Goal: Navigation & Orientation: Find specific page/section

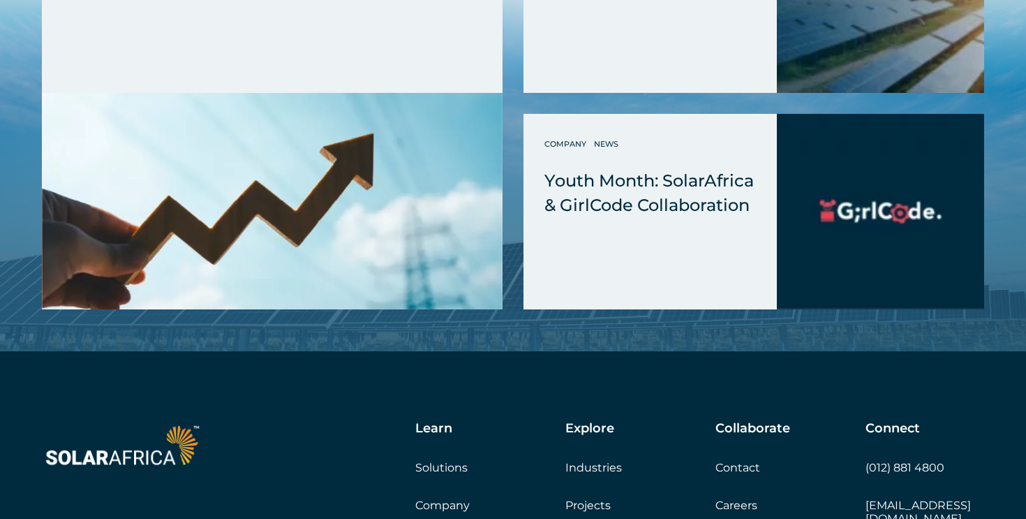
scroll to position [5723, 0]
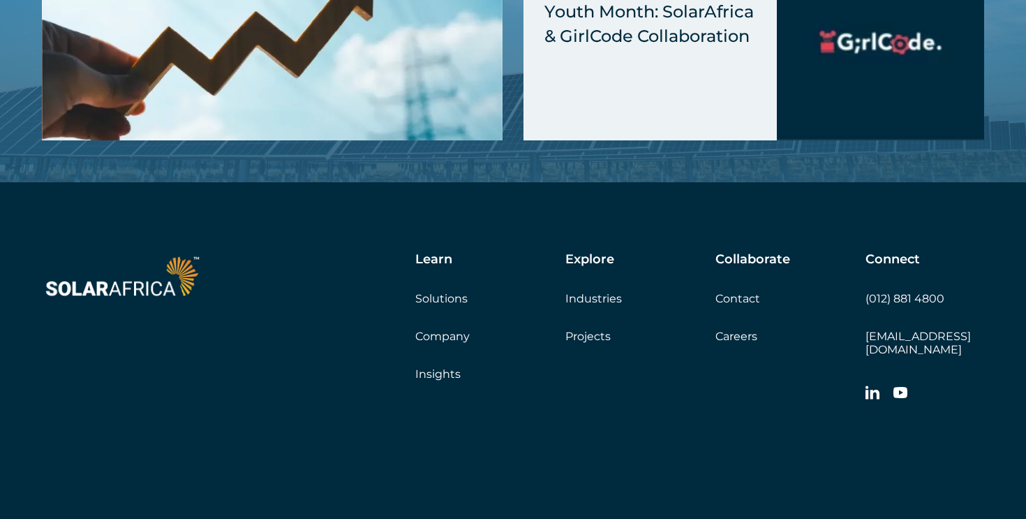
click at [431, 292] on link "Solutions" at bounding box center [441, 298] width 52 height 13
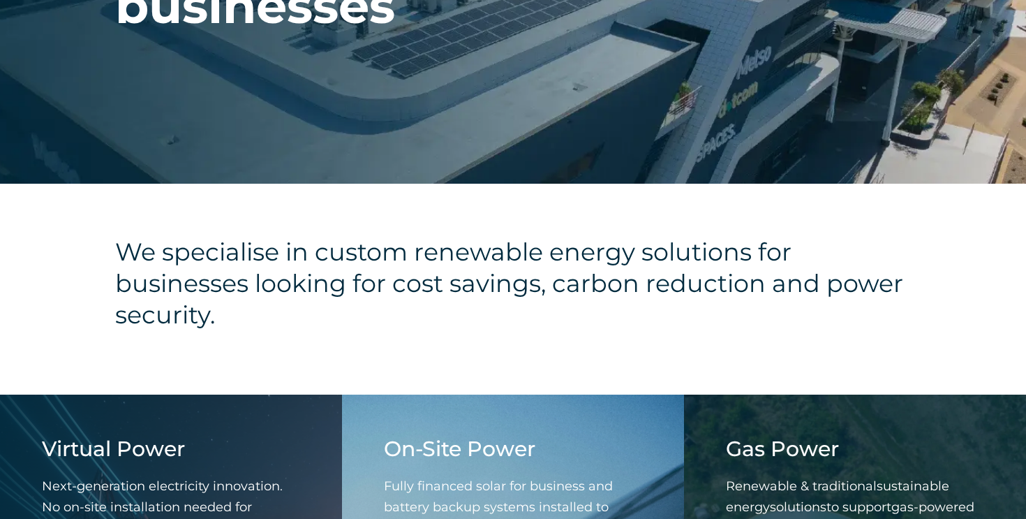
scroll to position [297, 0]
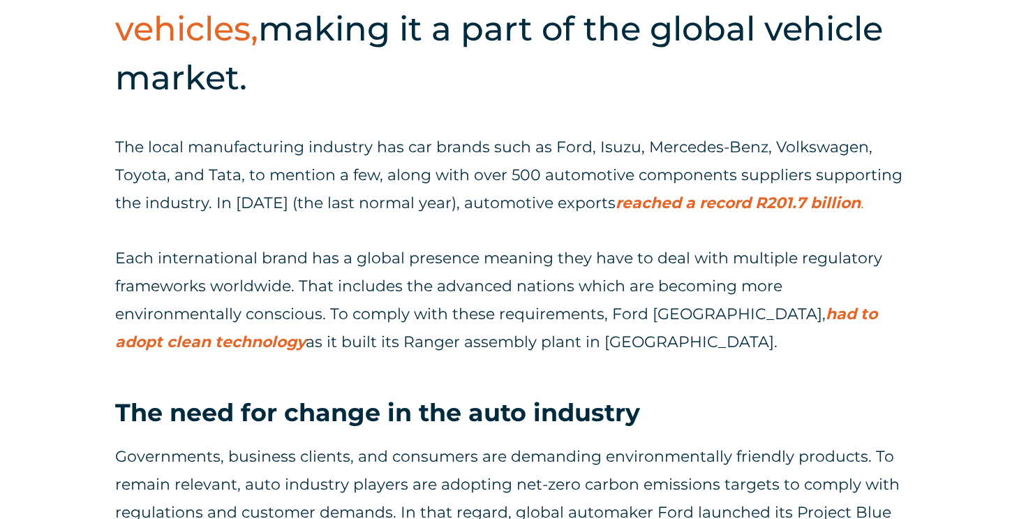
scroll to position [714, 0]
